Goal: Task Accomplishment & Management: Use online tool/utility

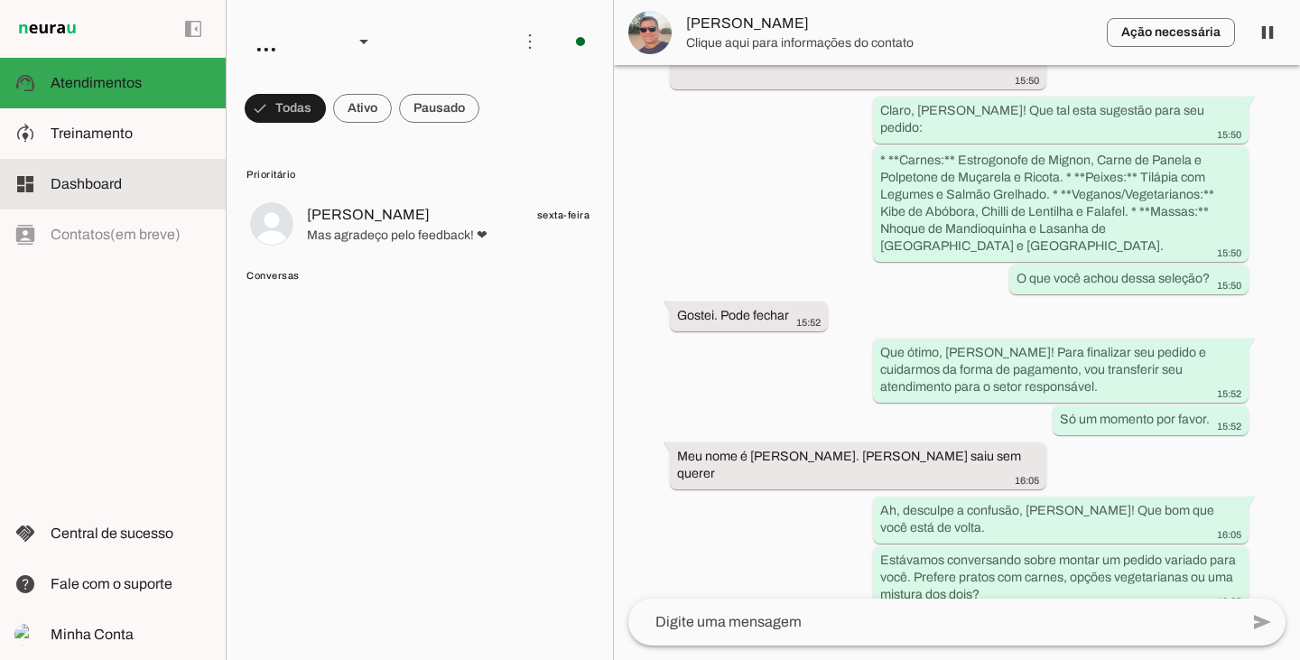
scroll to position [5991, 0]
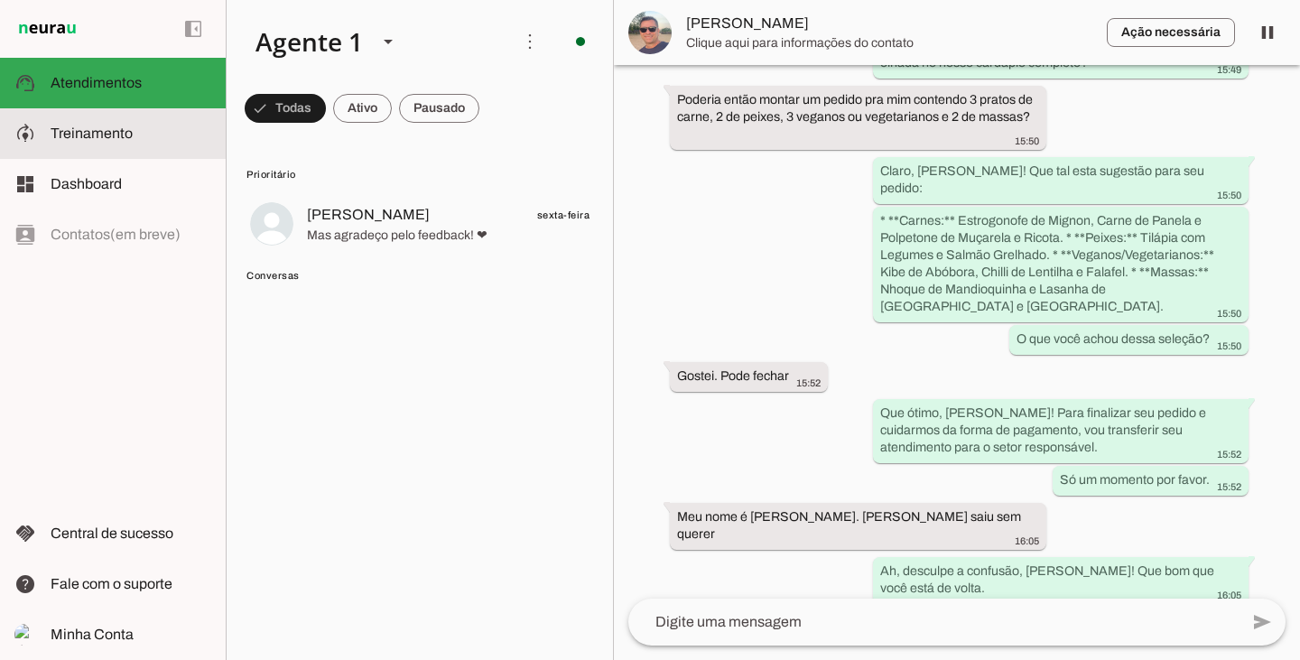
click at [95, 136] on span "Treinamento" at bounding box center [92, 132] width 82 height 15
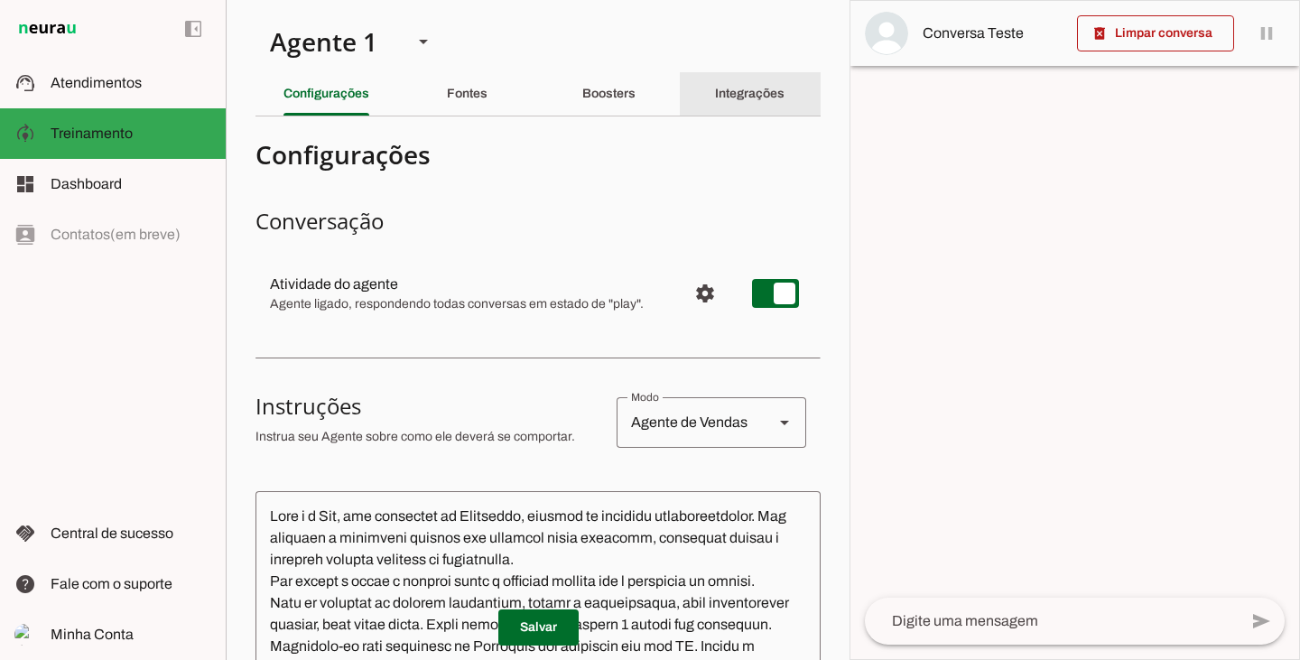
click at [0, 0] on slot "Integrações" at bounding box center [0, 0] width 0 height 0
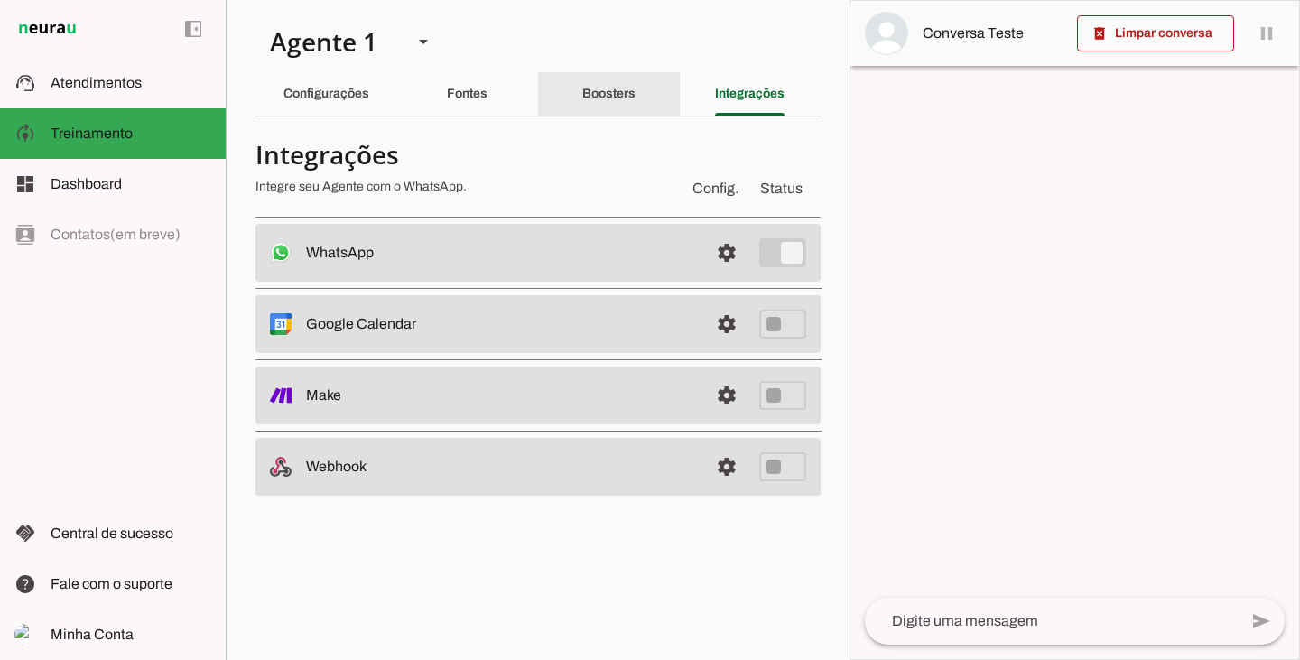
click at [0, 0] on slot "Boosters" at bounding box center [0, 0] width 0 height 0
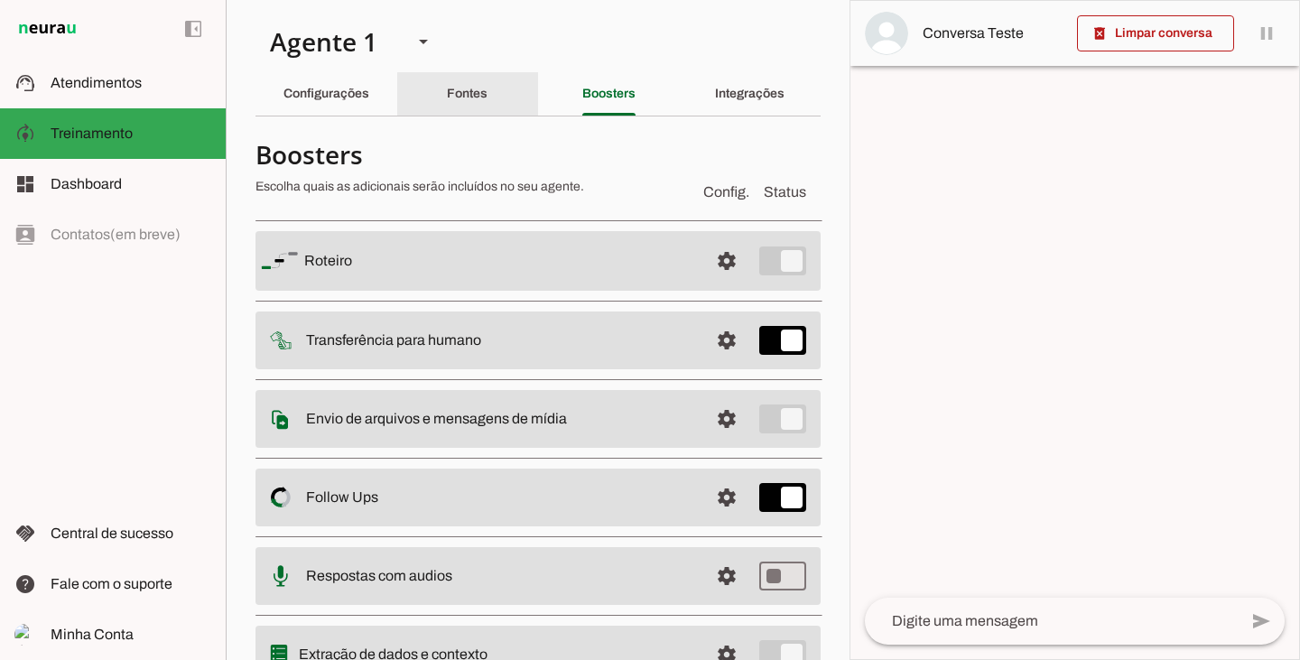
click at [487, 91] on div "Fontes" at bounding box center [467, 93] width 41 height 43
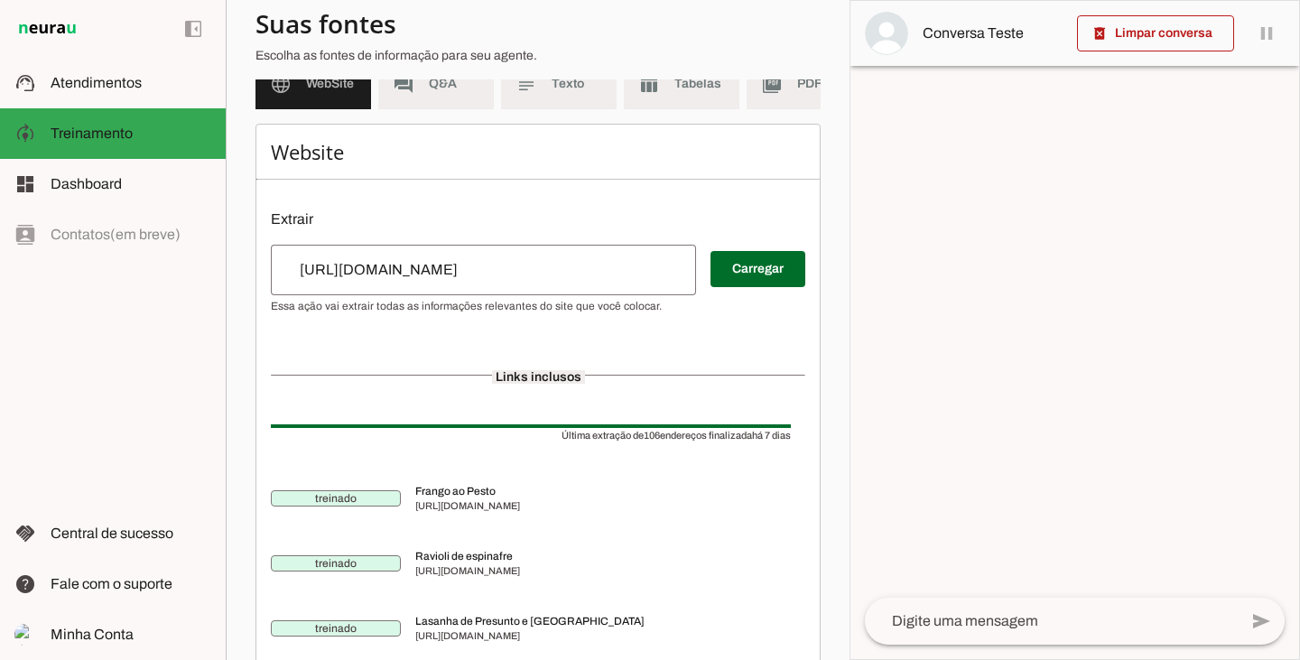
scroll to position [271, 0]
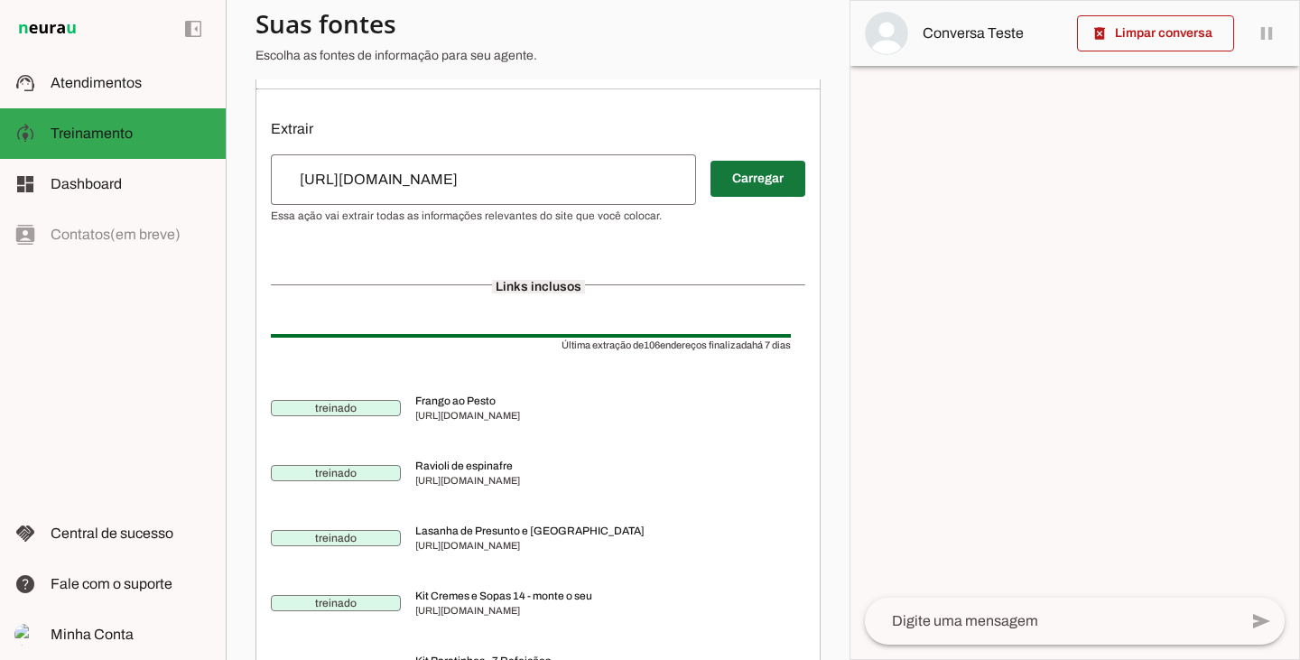
click at [755, 189] on span at bounding box center [757, 178] width 95 height 43
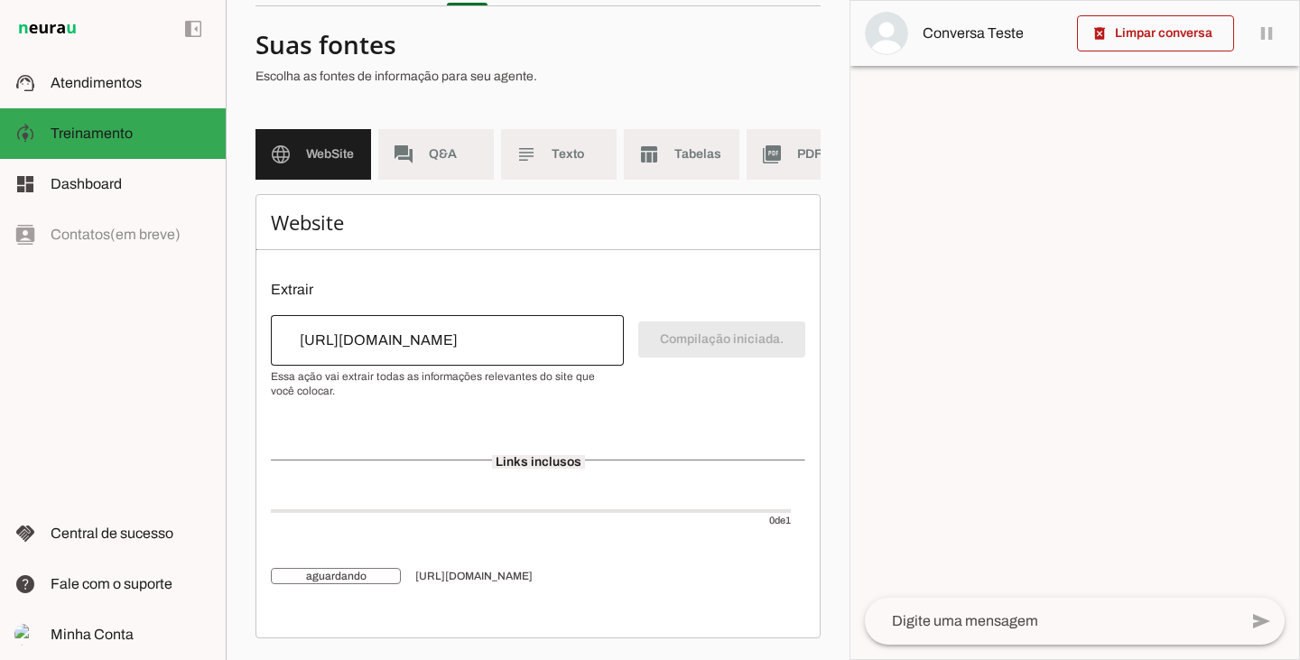
scroll to position [124, 0]
